Goal: Check status: Check status

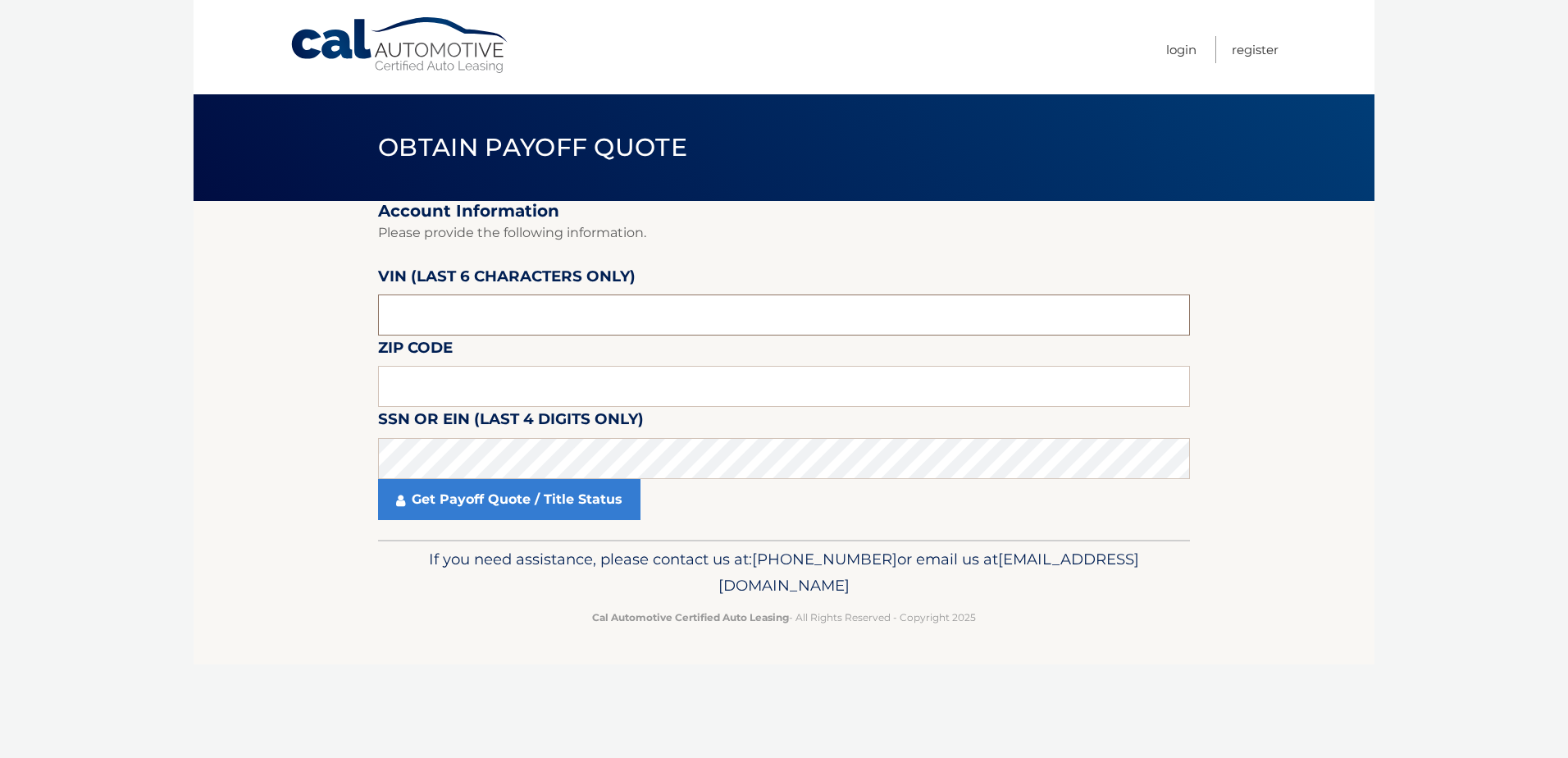
click at [417, 313] on input "text" at bounding box center [784, 315] width 812 height 41
click at [402, 388] on input "text" at bounding box center [784, 386] width 812 height 41
type input "33446"
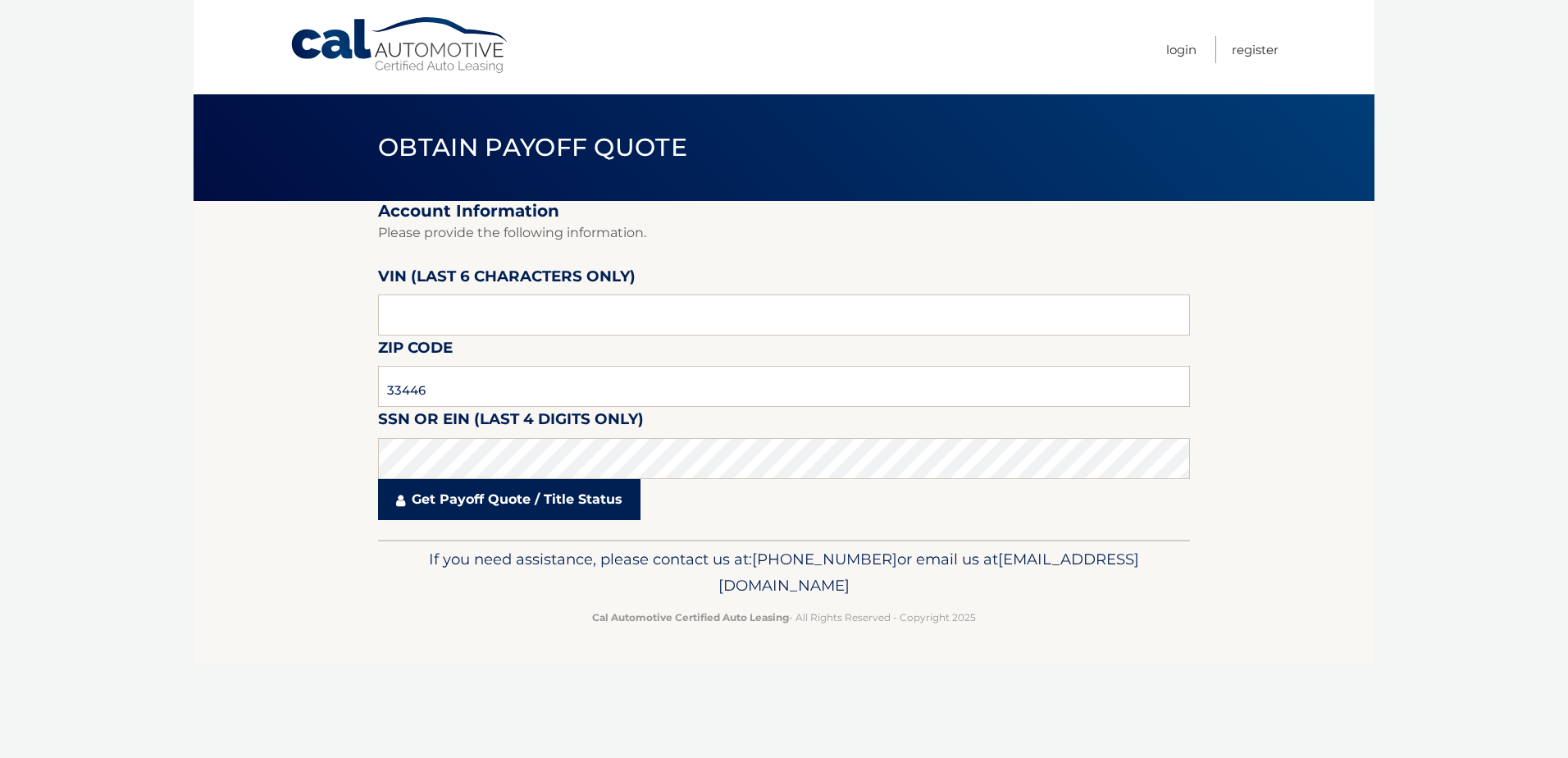
click at [523, 494] on link "Get Payoff Quote / Title Status" at bounding box center [509, 500] width 263 height 41
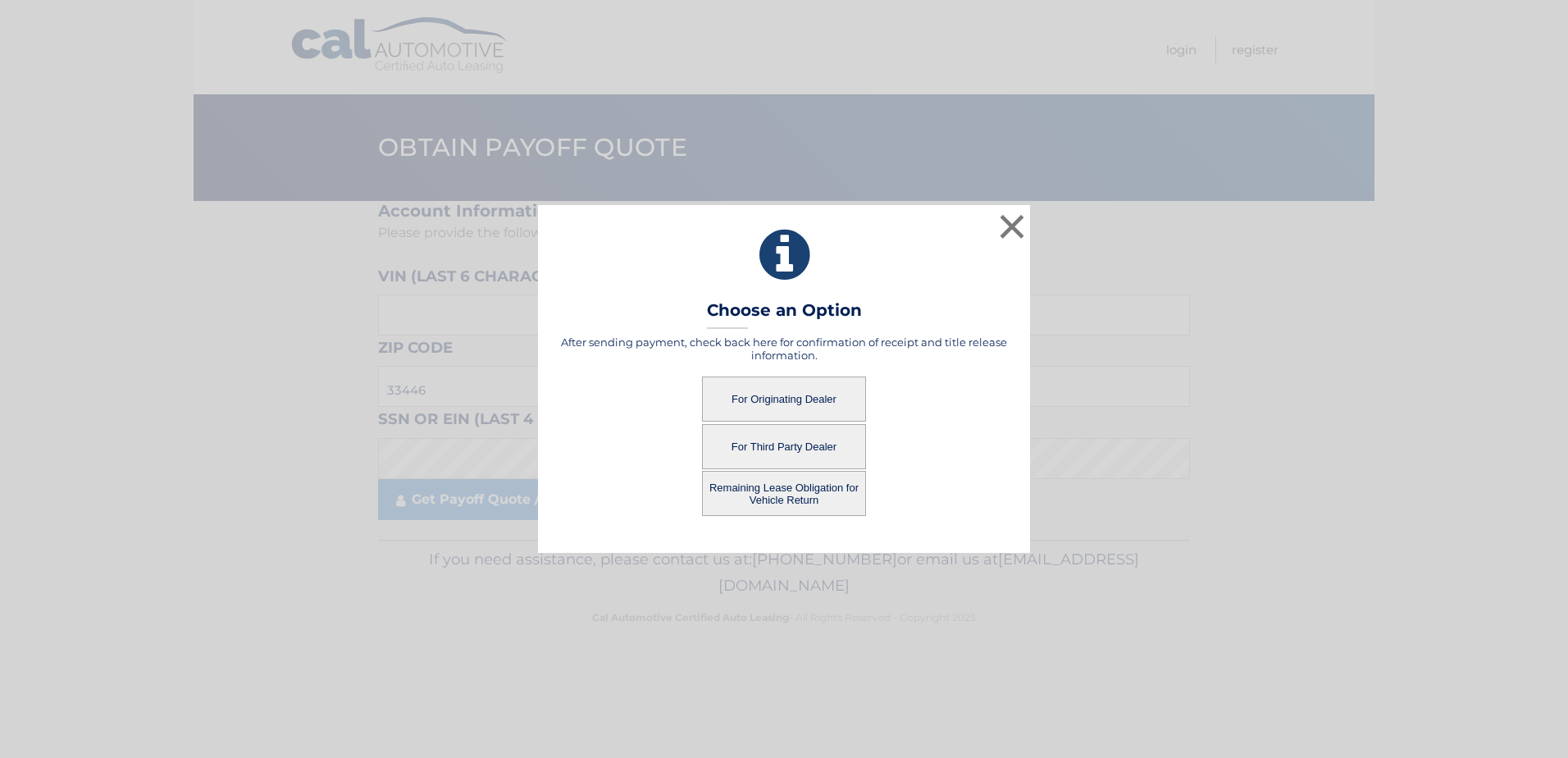
click at [803, 393] on button "For Originating Dealer" at bounding box center [784, 399] width 164 height 45
click at [789, 490] on button "Remaining Lease Obligation for Vehicle Return" at bounding box center [784, 493] width 164 height 45
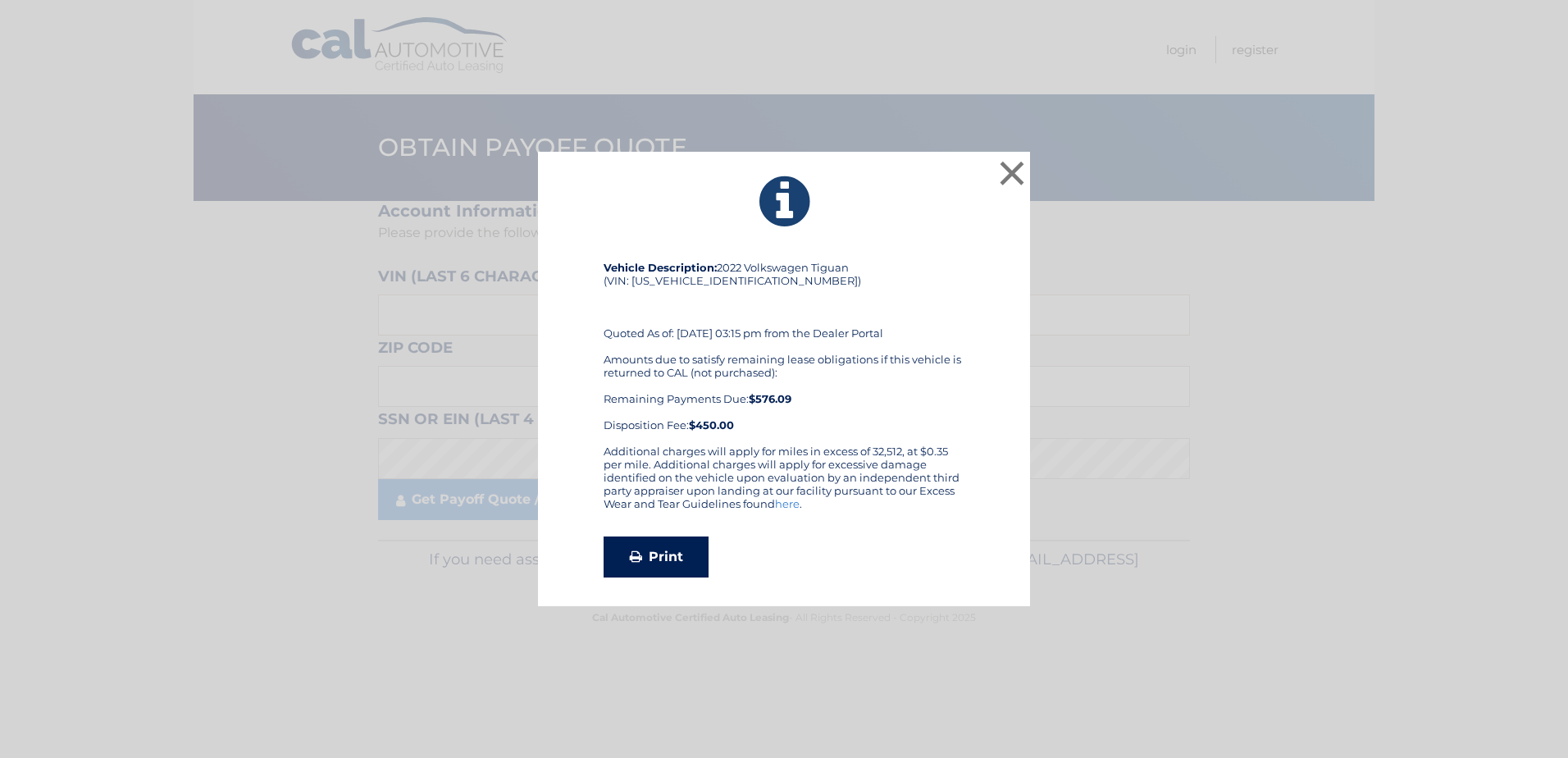
click at [666, 555] on link "Print" at bounding box center [655, 557] width 105 height 41
click at [1018, 169] on button "×" at bounding box center [1012, 174] width 33 height 33
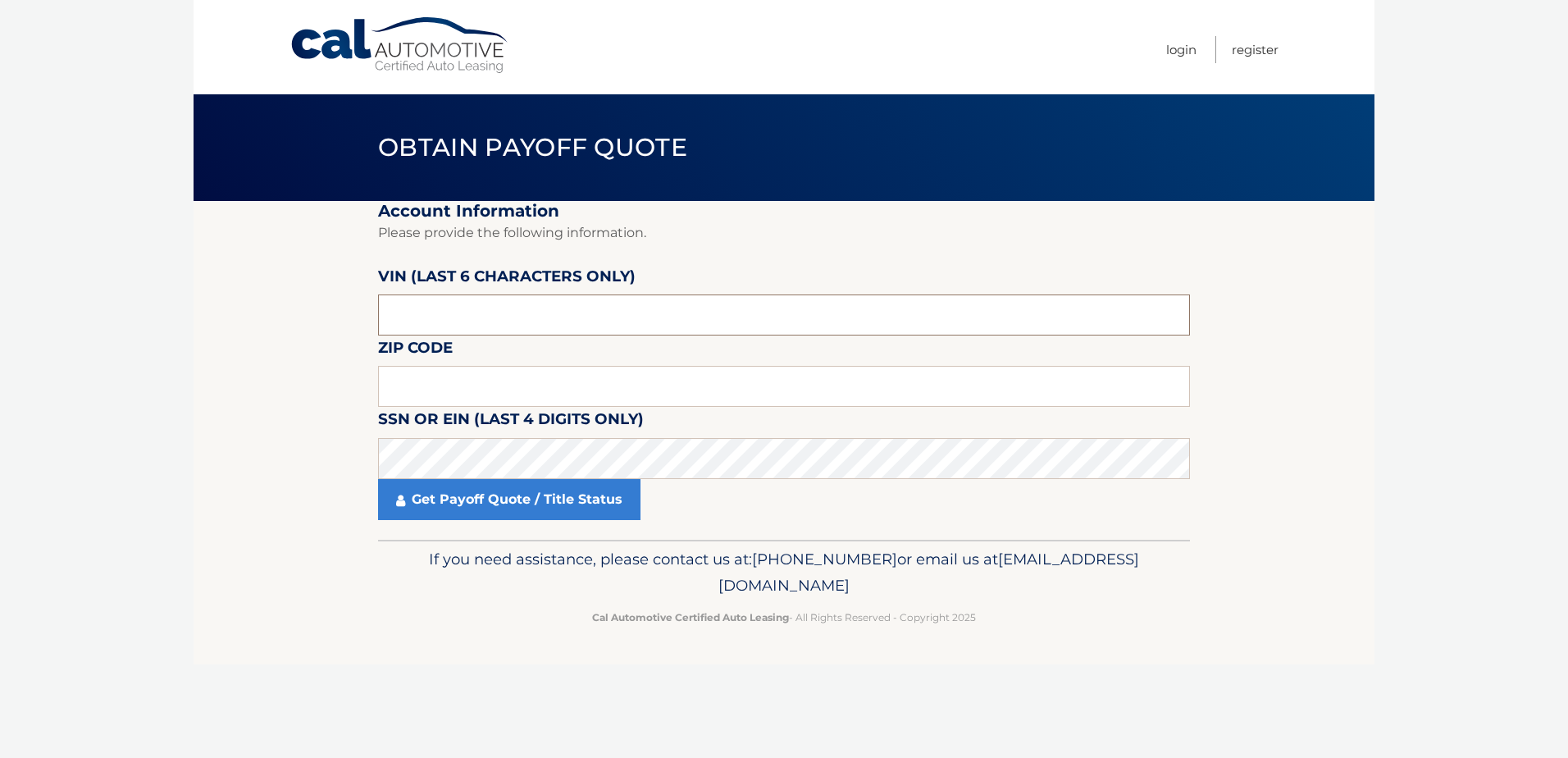
click at [413, 304] on input "text" at bounding box center [784, 315] width 812 height 41
click at [349, 468] on section "Account Information Please provide the following information. VIN (last 6 chara…" at bounding box center [784, 370] width 1181 height 339
click at [385, 313] on input "text" at bounding box center [784, 315] width 812 height 41
click at [410, 384] on input "text" at bounding box center [784, 386] width 812 height 41
click at [398, 390] on input "text" at bounding box center [784, 386] width 812 height 41
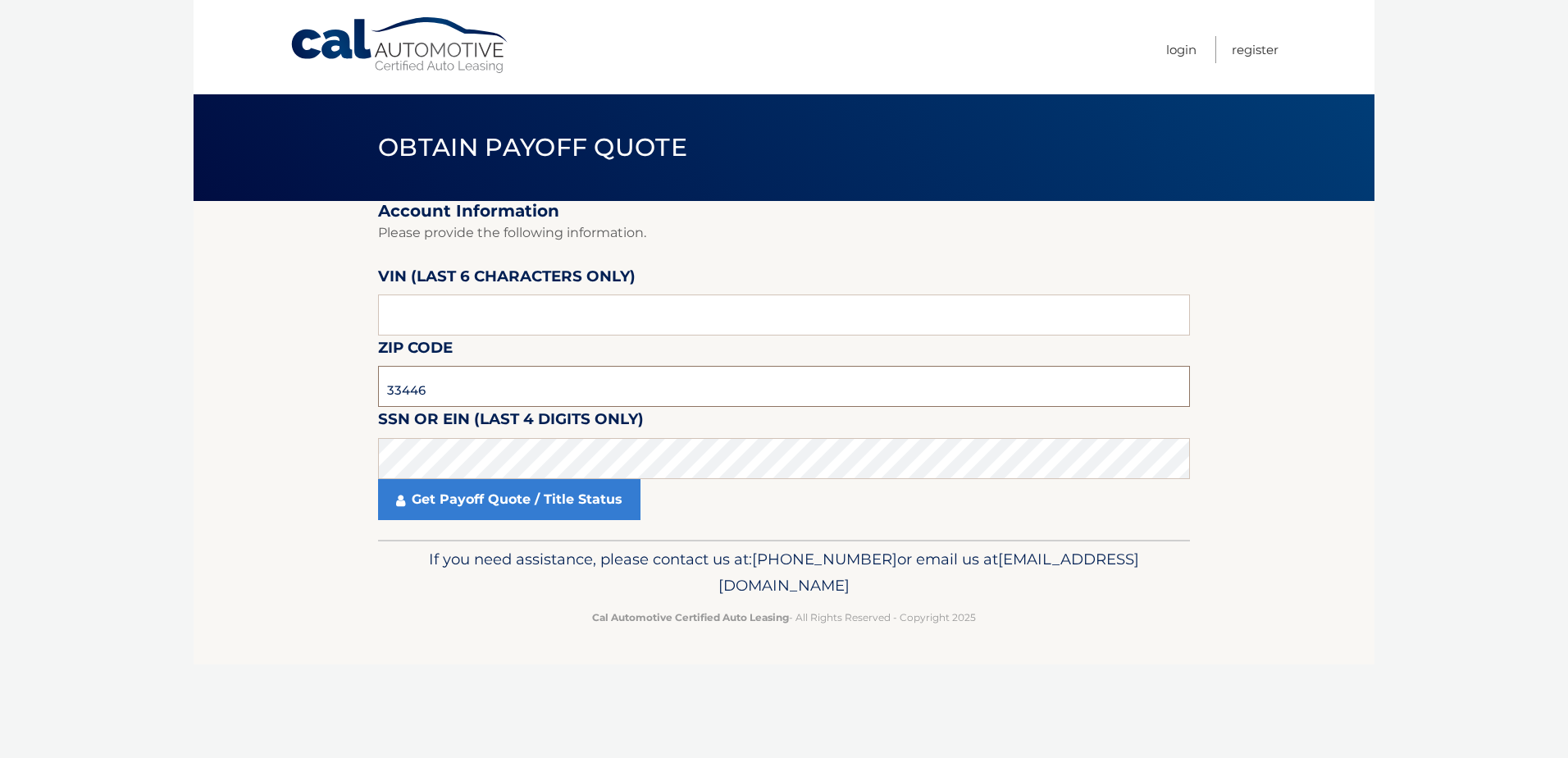
type input "33446"
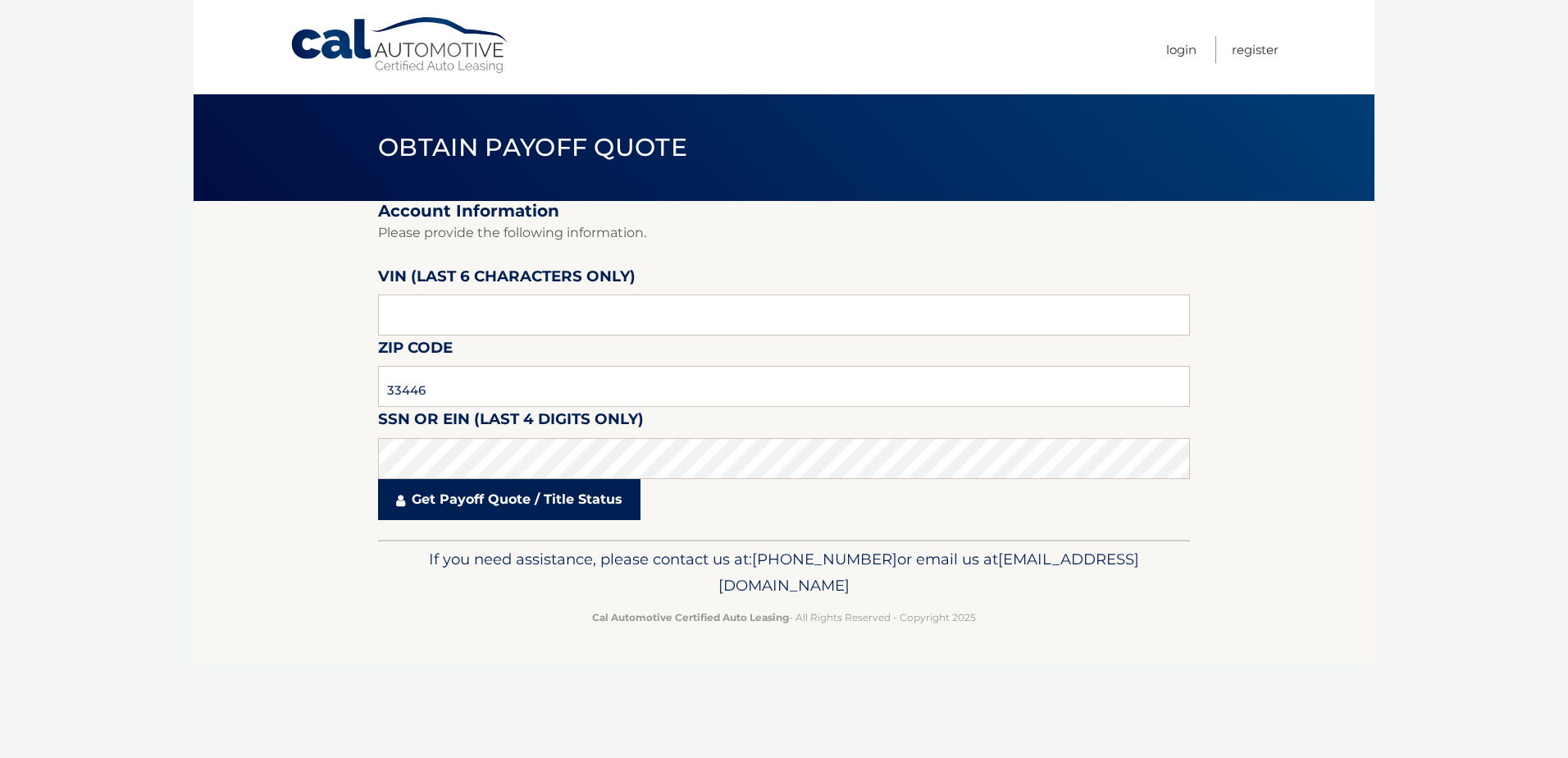
click at [492, 490] on link "Get Payoff Quote / Title Status" at bounding box center [509, 500] width 263 height 41
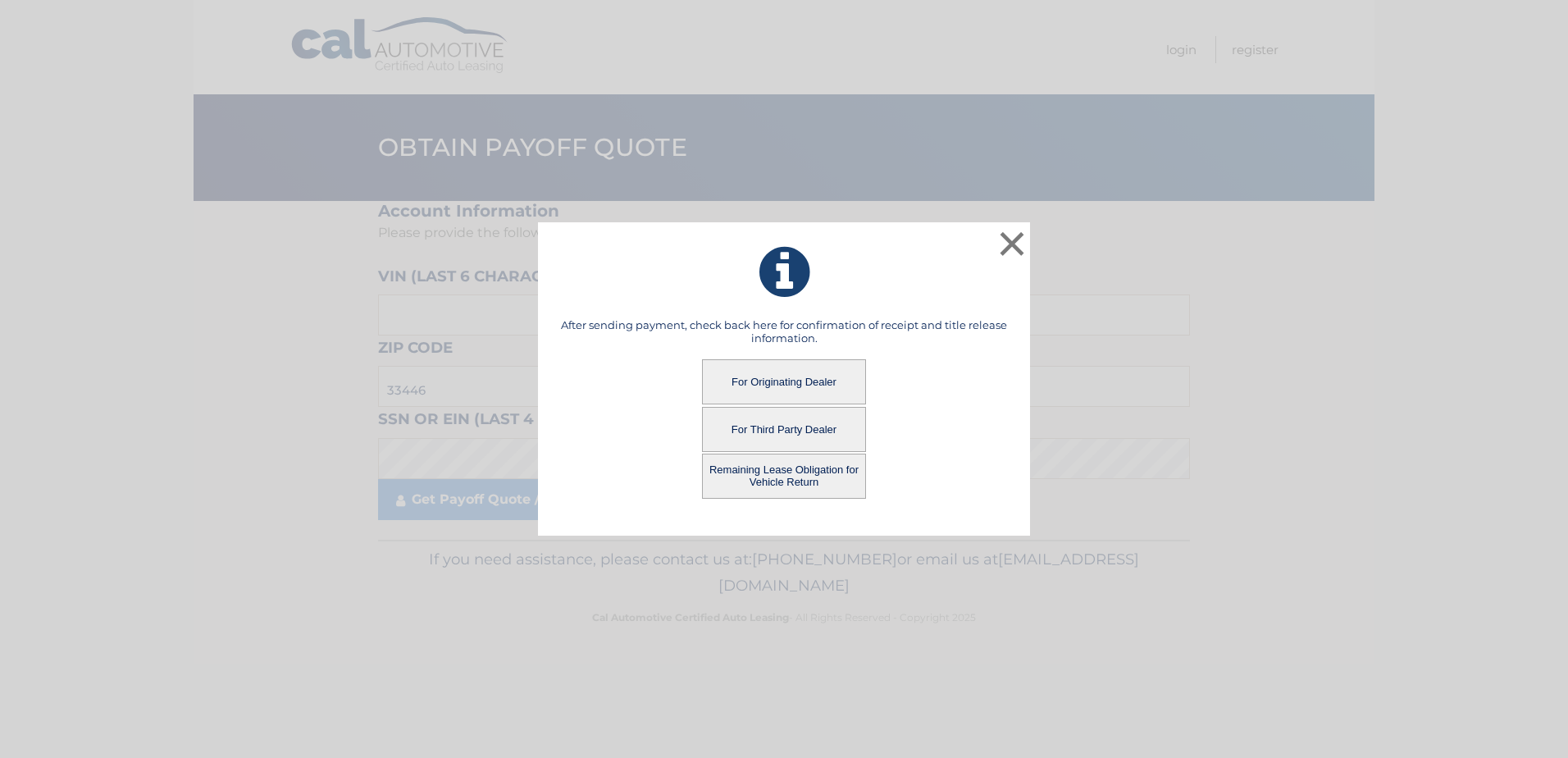
click at [789, 377] on button "For Originating Dealer" at bounding box center [784, 382] width 164 height 45
click at [774, 377] on button "For Originating Dealer" at bounding box center [784, 382] width 164 height 45
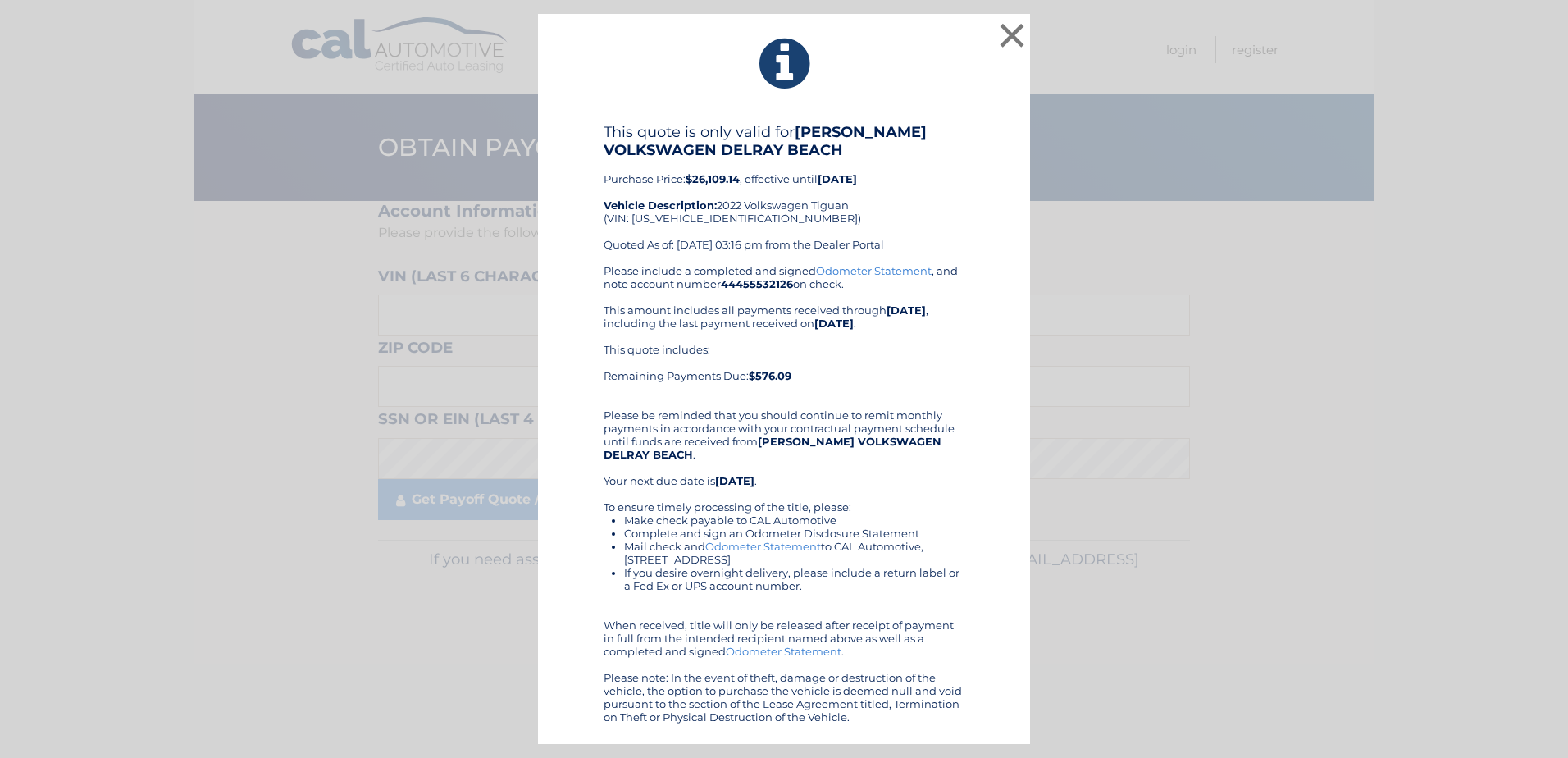
drag, startPoint x: 551, startPoint y: 20, endPoint x: 977, endPoint y: 800, distance: 888.7
click at [977, 758] on html "× This quote is only valid for [PERSON_NAME] VOLKSWAGEN DELRAY BEACH Purchase P…" at bounding box center [784, 379] width 1568 height 758
click at [937, 166] on div "This quote is only valid for [PERSON_NAME] VOLKSWAGEN DELRAY BEACH Purchase Pri…" at bounding box center [783, 194] width 361 height 142
click at [792, 543] on link "Odometer Statement" at bounding box center [763, 546] width 116 height 13
click at [760, 287] on b "44455532126" at bounding box center [757, 284] width 72 height 13
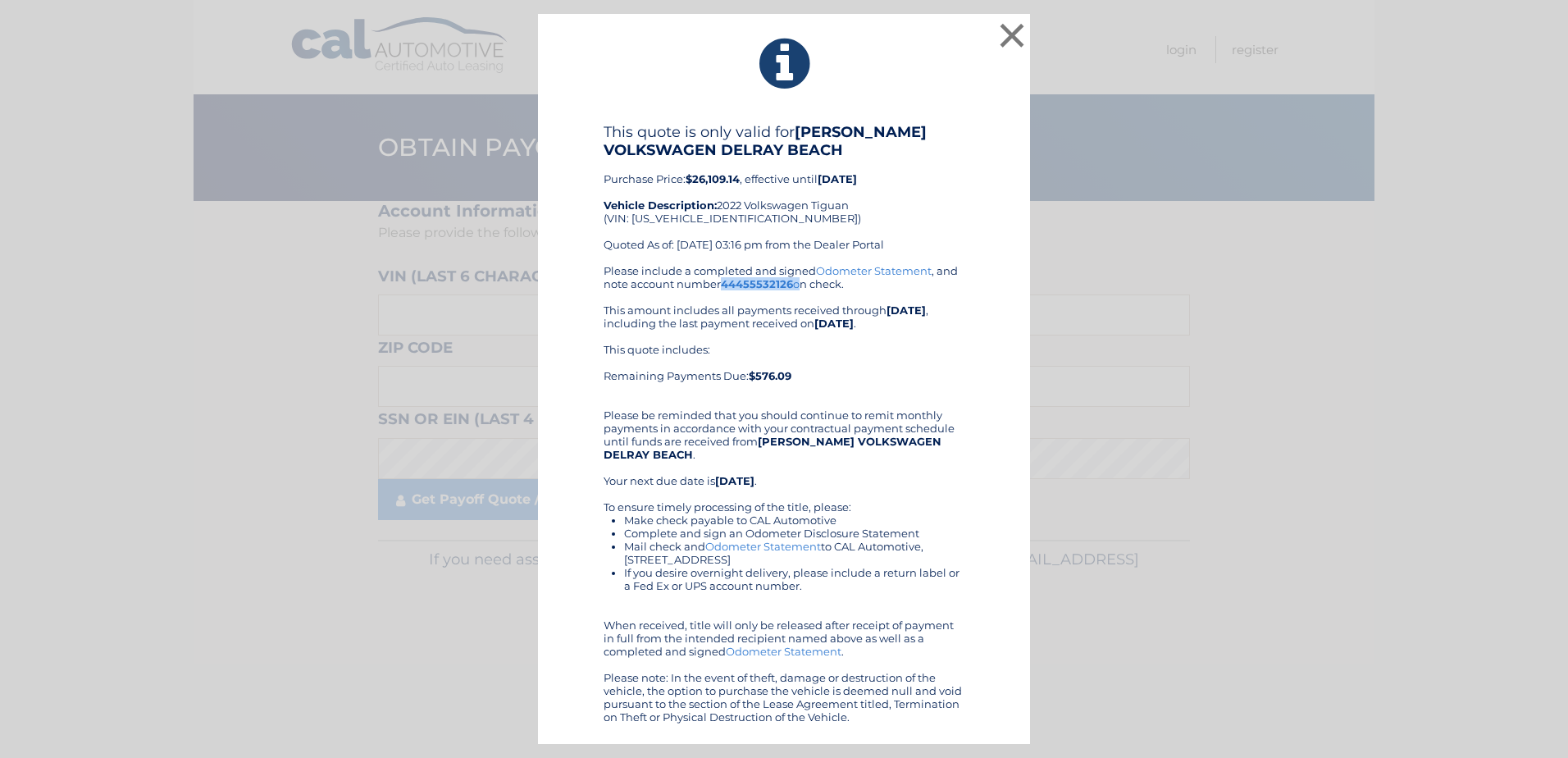
click at [760, 287] on b "44455532126" at bounding box center [757, 284] width 72 height 13
drag, startPoint x: 1358, startPoint y: 311, endPoint x: 1220, endPoint y: 666, distance: 380.9
click at [1018, 37] on button "×" at bounding box center [1012, 36] width 33 height 33
